Goal: Task Accomplishment & Management: Manage account settings

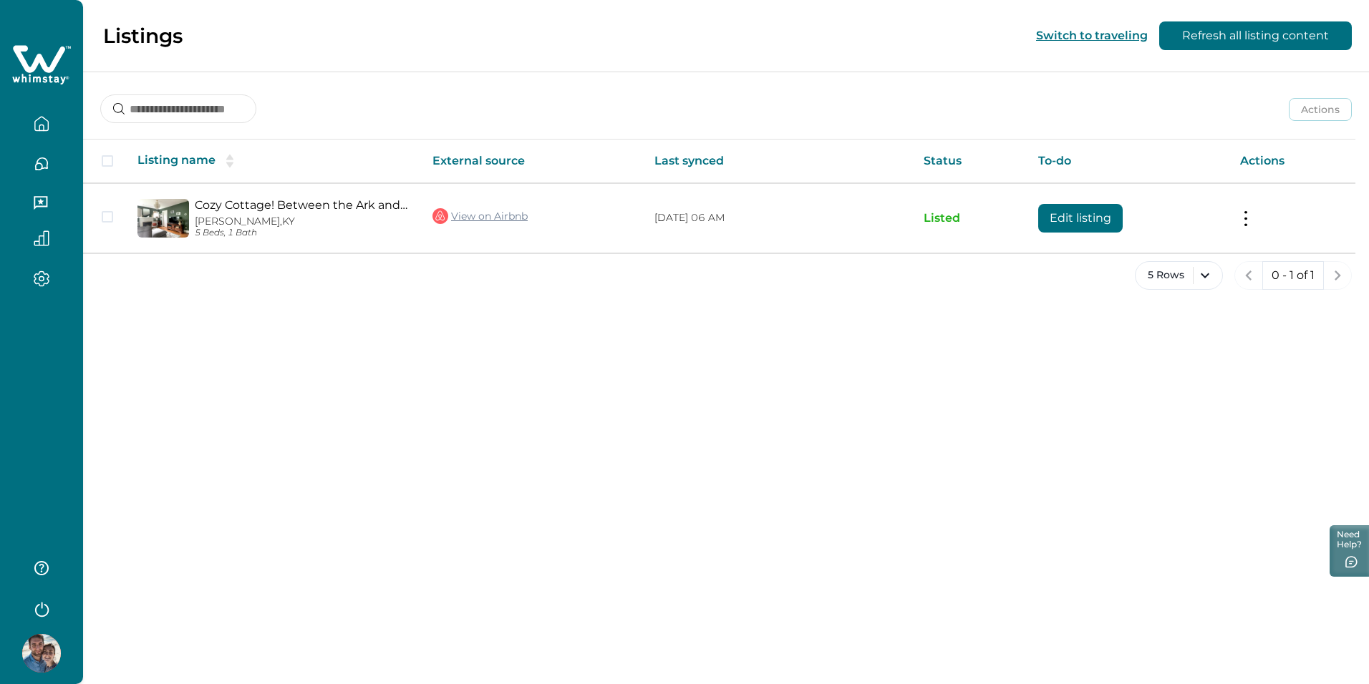
click at [44, 175] on button "button" at bounding box center [41, 164] width 60 height 29
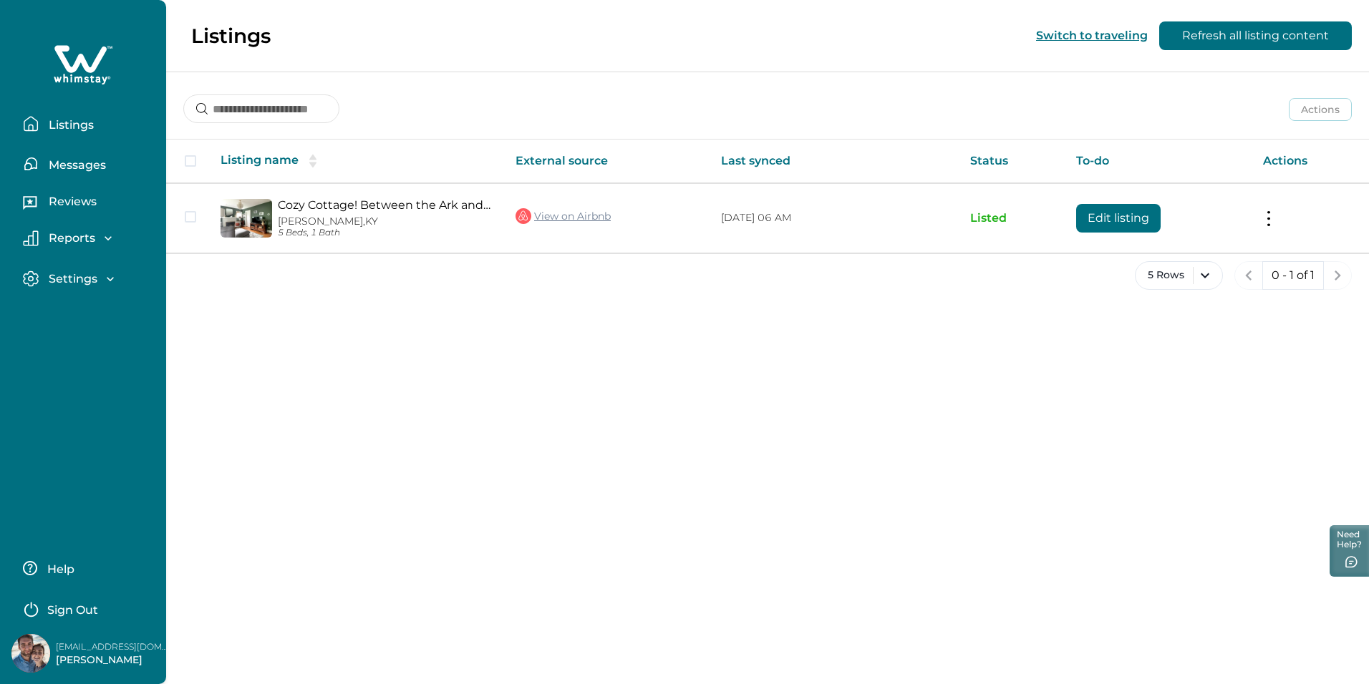
click at [94, 165] on p "Messages" at bounding box center [75, 165] width 62 height 14
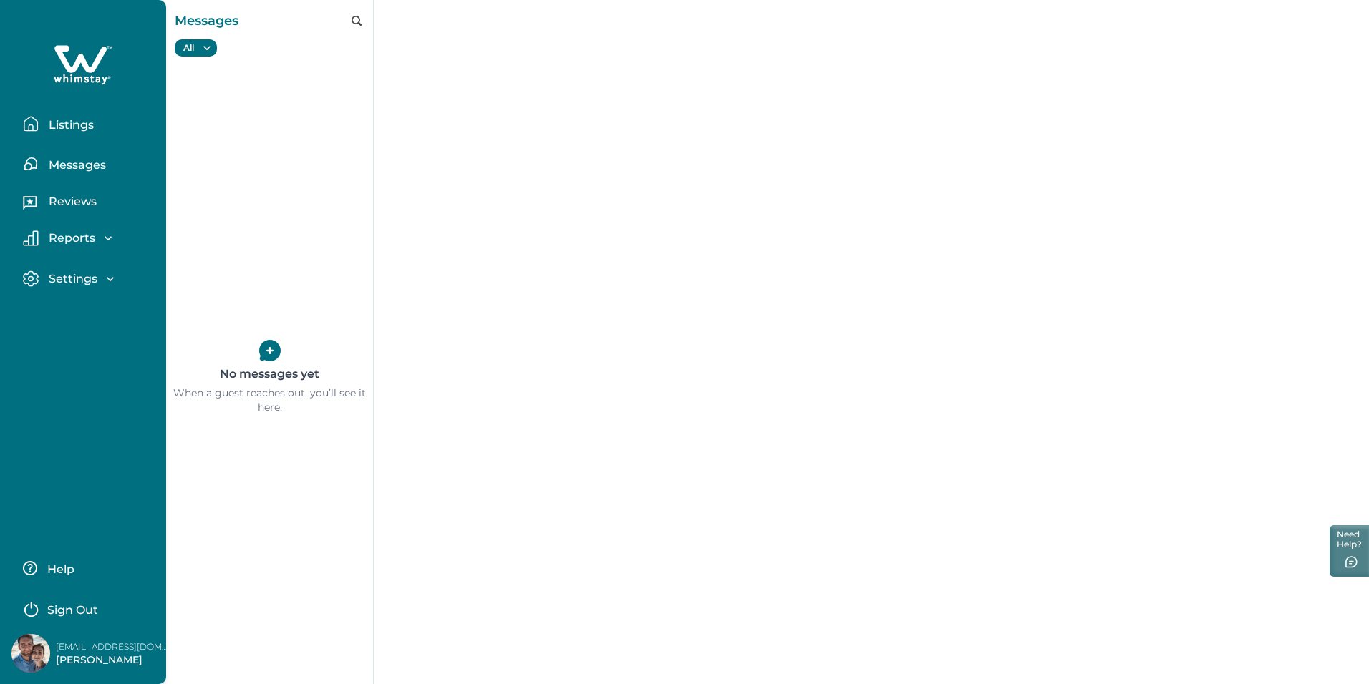
click at [84, 115] on button "Listings" at bounding box center [89, 124] width 132 height 29
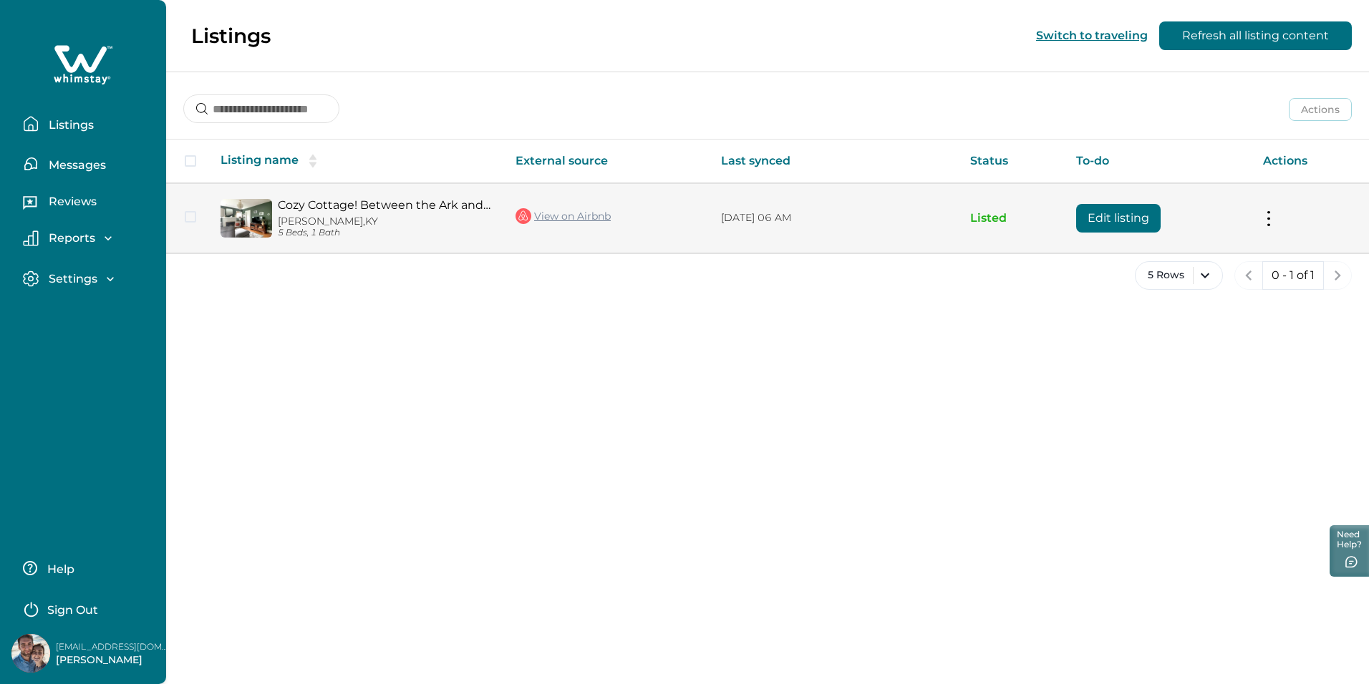
click at [630, 228] on td "View on Airbnb" at bounding box center [606, 217] width 205 height 69
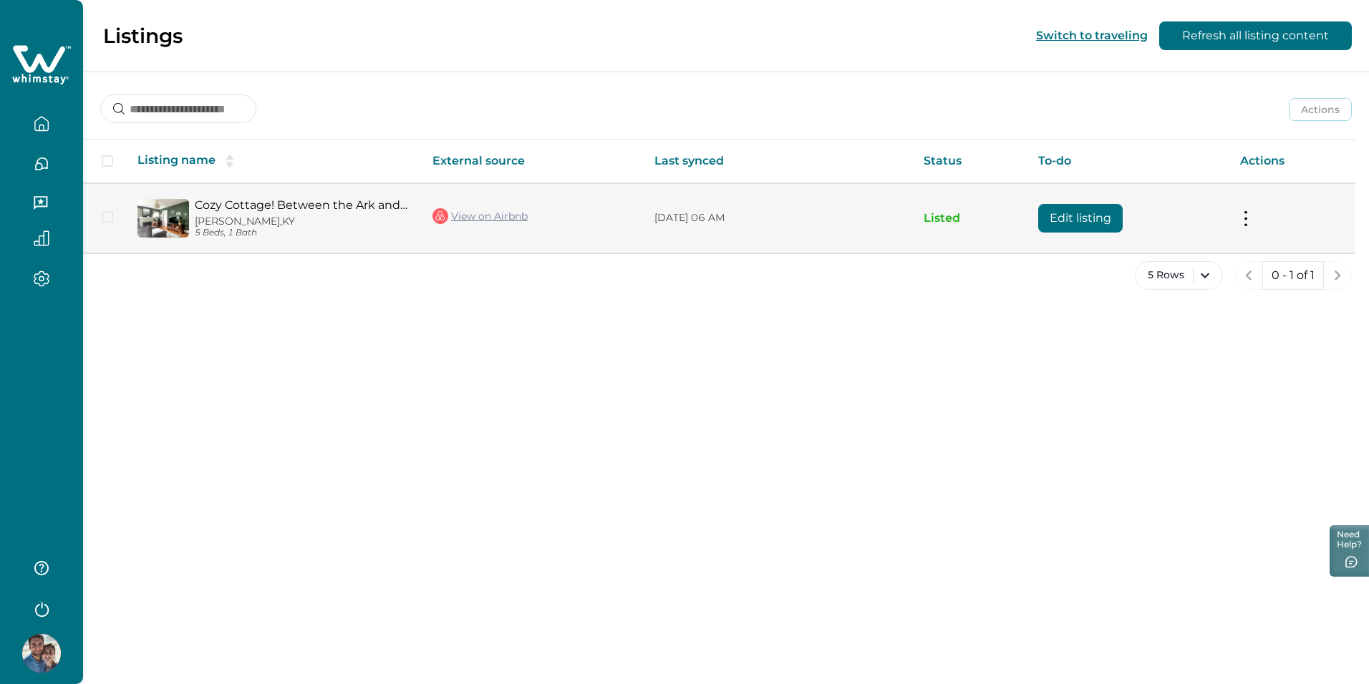
click at [1093, 226] on button "Edit listing" at bounding box center [1080, 218] width 84 height 29
